Goal: Navigation & Orientation: Find specific page/section

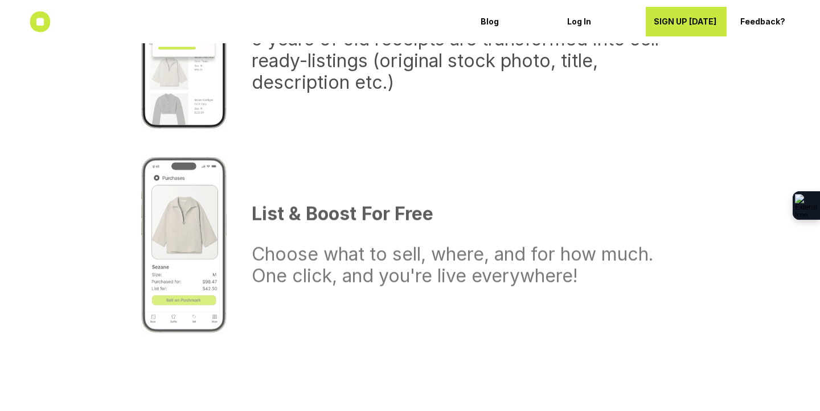
scroll to position [981, 0]
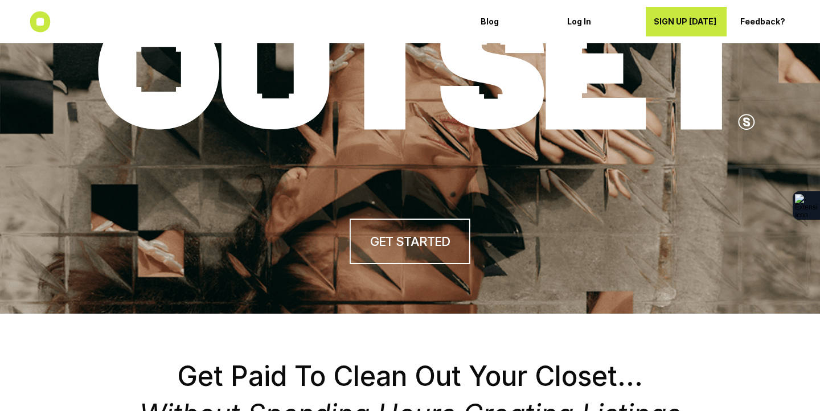
scroll to position [0, 0]
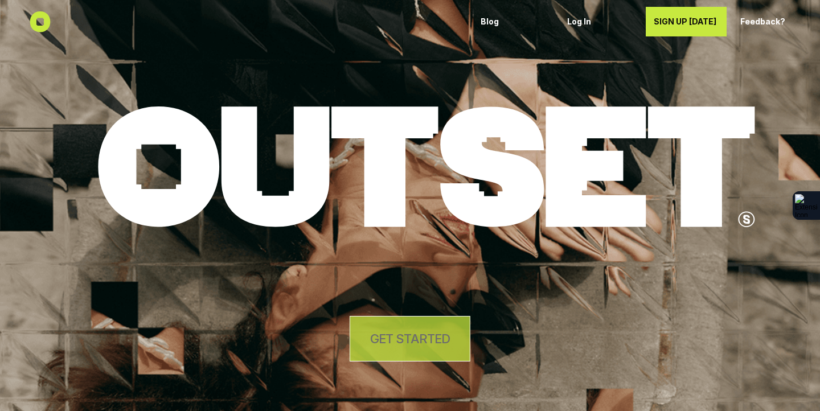
click at [432, 342] on h4 "GET STARTED" at bounding box center [410, 339] width 80 height 18
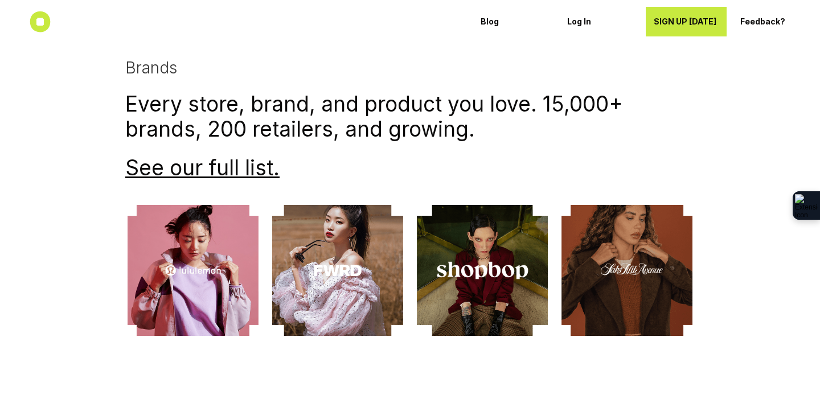
scroll to position [2673, 0]
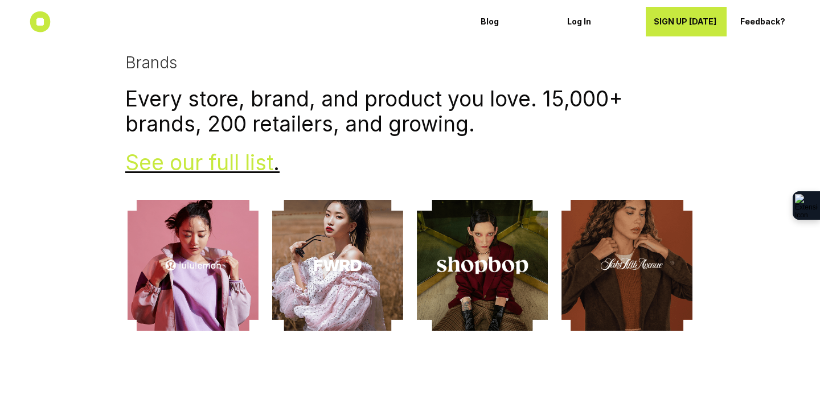
click at [232, 168] on link "See our full list" at bounding box center [199, 163] width 148 height 26
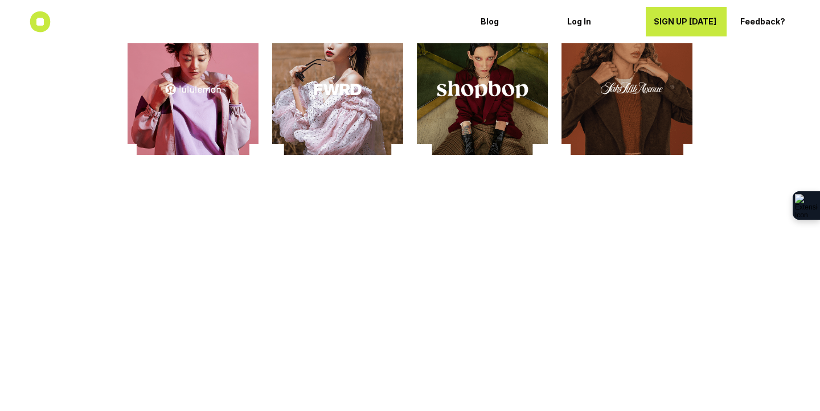
scroll to position [3210, 0]
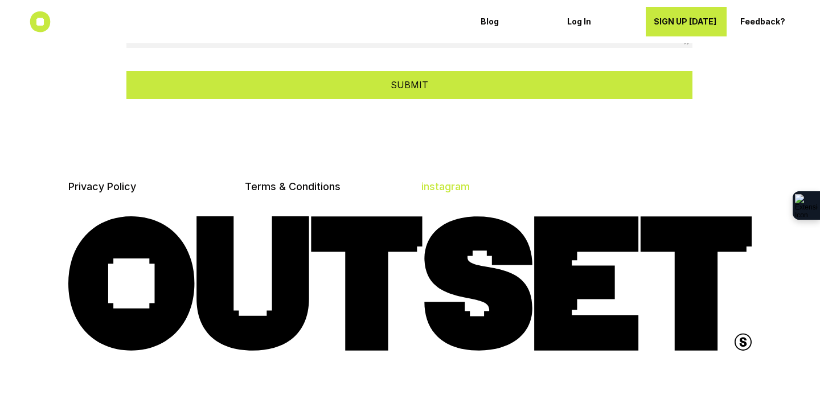
click at [438, 187] on link "instagram" at bounding box center [445, 186] width 48 height 12
